Goal: Entertainment & Leisure: Consume media (video, audio)

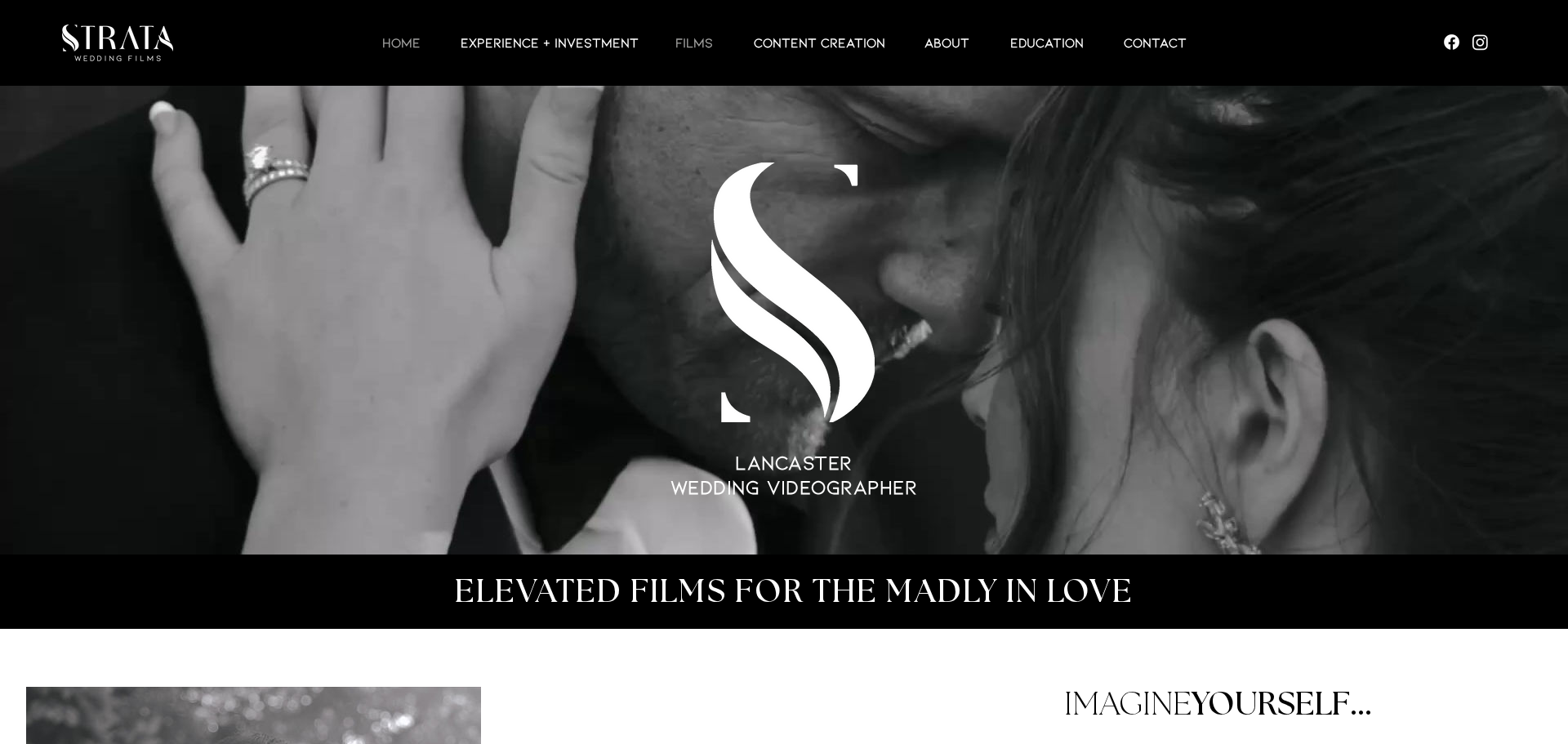
click at [695, 41] on p "Films" at bounding box center [693, 42] width 54 height 20
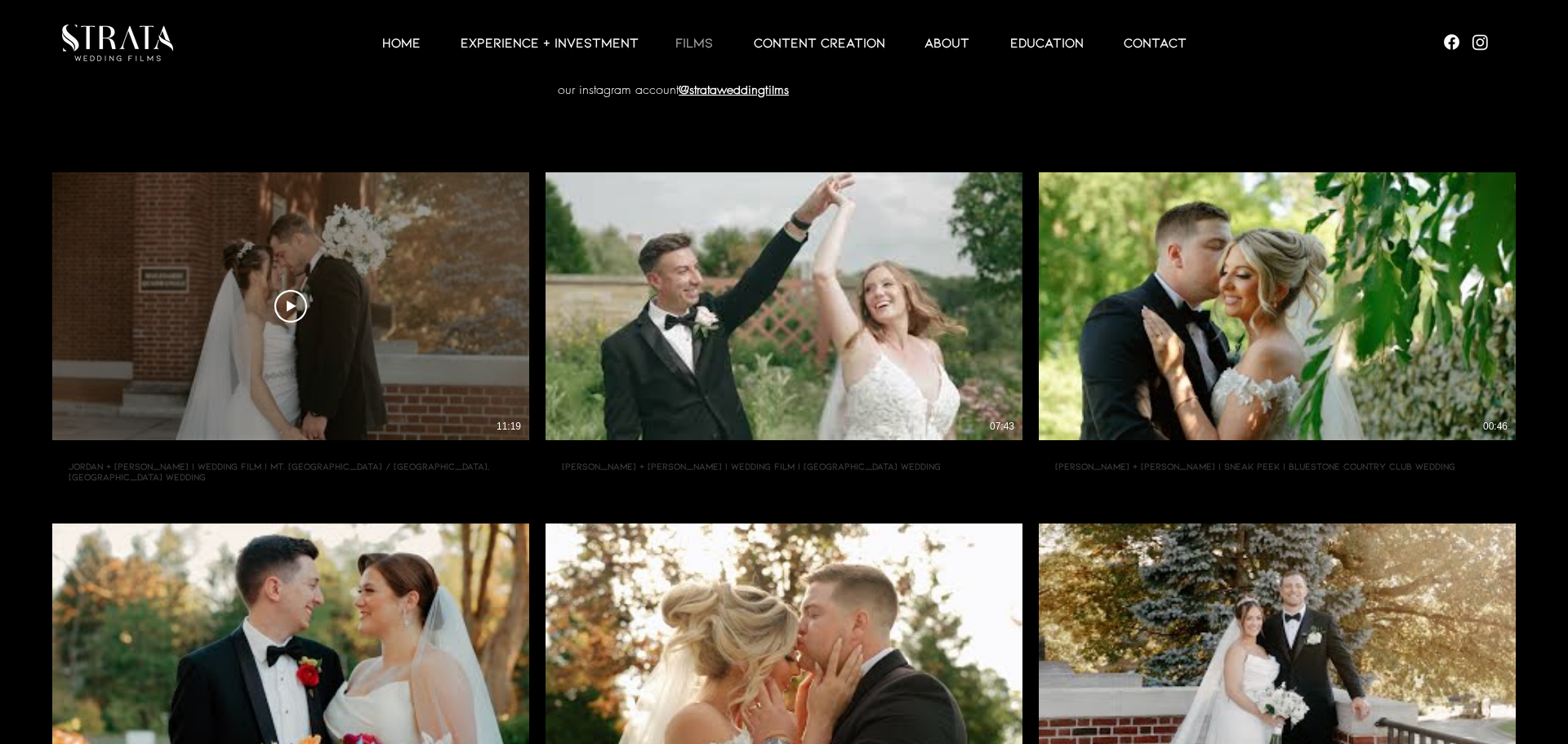
scroll to position [142, 0]
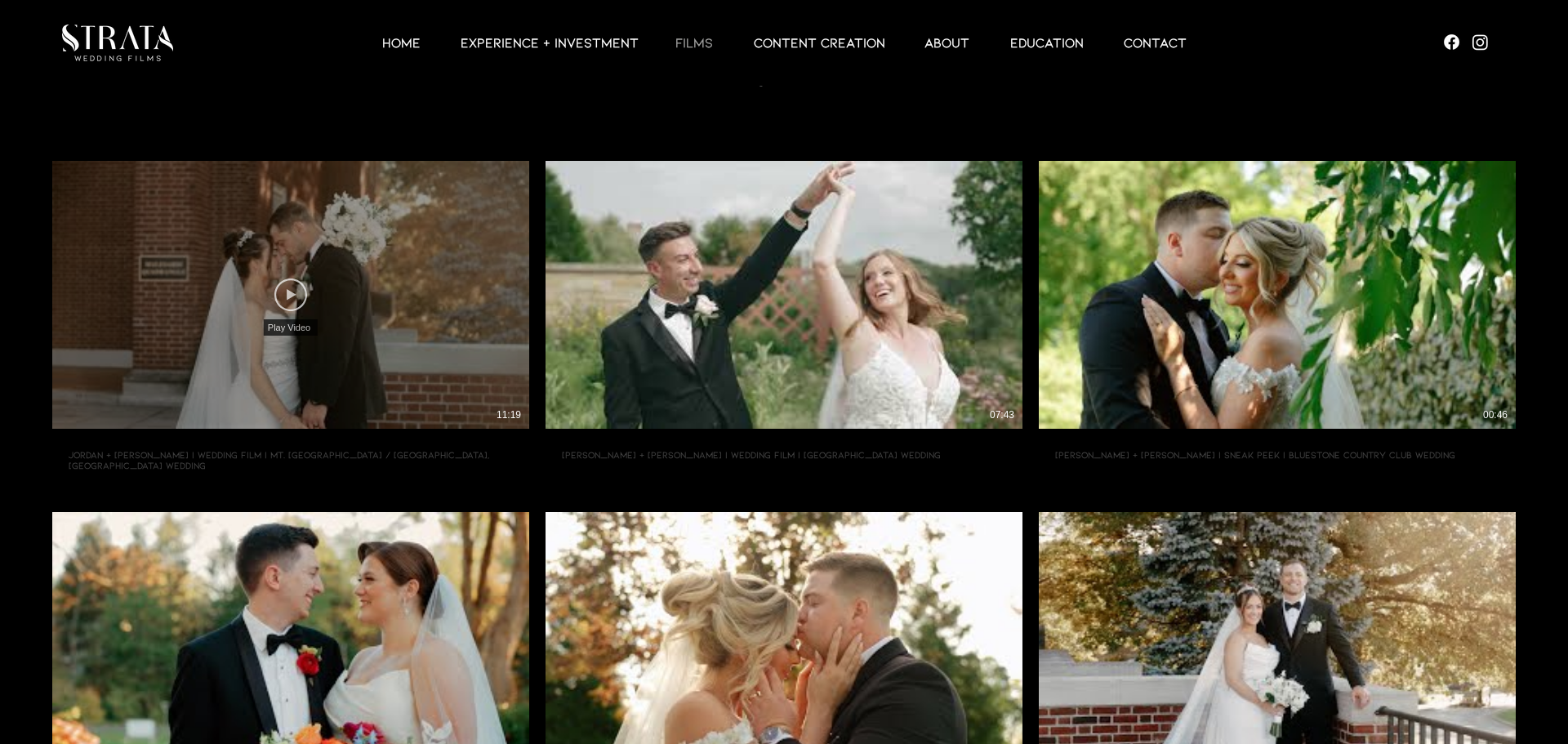
click at [297, 305] on icon "Play Video" at bounding box center [290, 295] width 32 height 32
click at [302, 294] on icon "Play Video" at bounding box center [290, 295] width 32 height 32
click at [301, 292] on icon "Play Video" at bounding box center [290, 295] width 32 height 32
click at [282, 293] on icon "Play Video" at bounding box center [290, 295] width 32 height 32
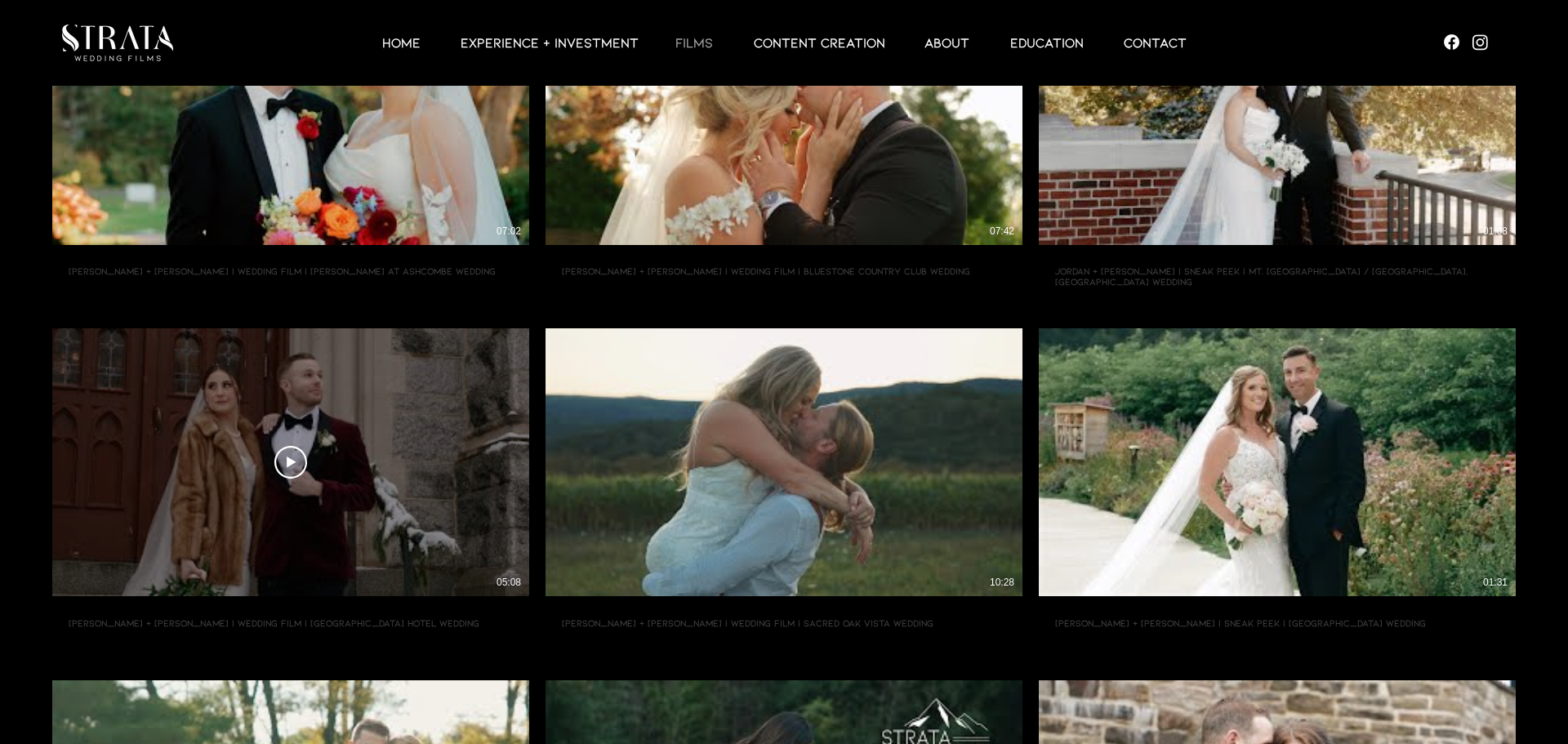
scroll to position [804, 0]
